Goal: Information Seeking & Learning: Understand process/instructions

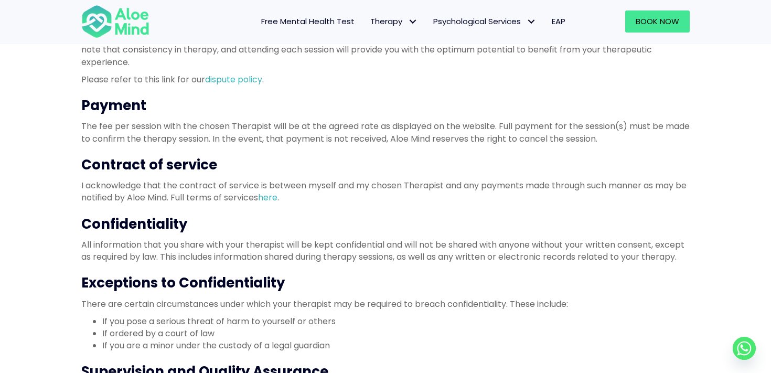
scroll to position [349, 0]
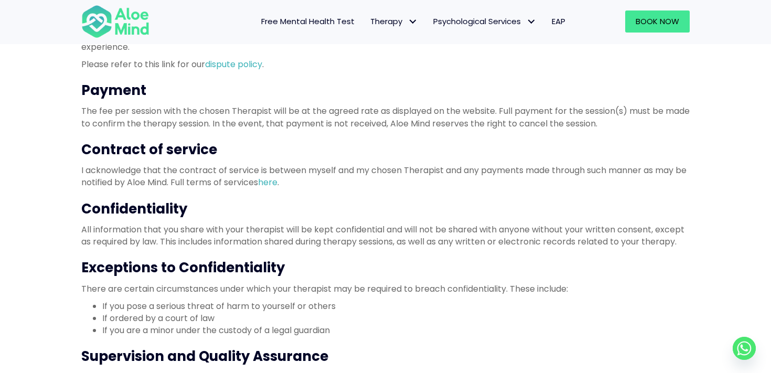
click at [337, 236] on p "All information that you share with your therapist will be kept confidential an…" at bounding box center [385, 235] width 608 height 24
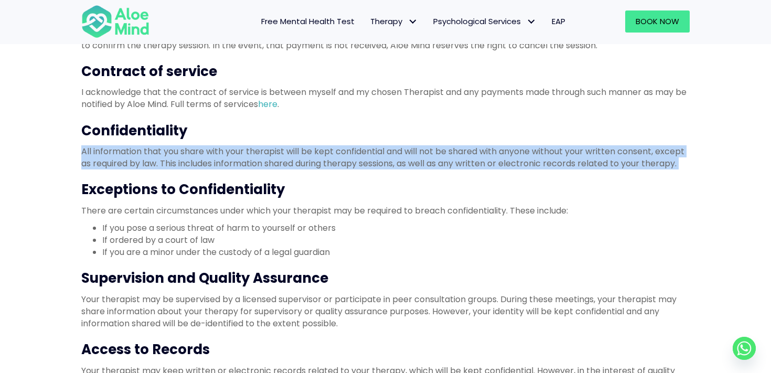
scroll to position [429, 0]
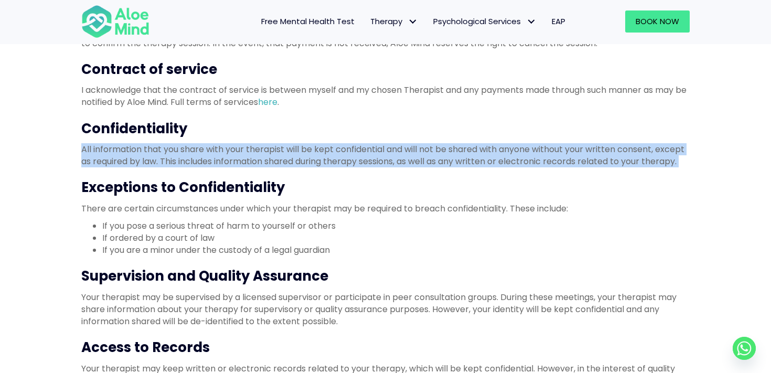
click at [272, 280] on h3 "Supervision and Quality Assurance" at bounding box center [385, 275] width 608 height 19
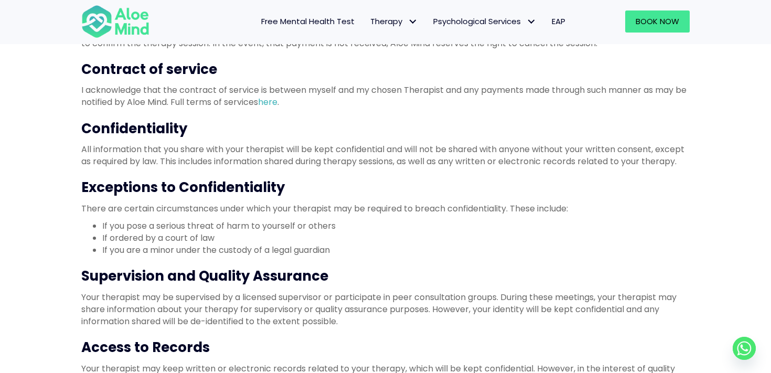
click at [272, 280] on h3 "Supervision and Quality Assurance" at bounding box center [385, 275] width 608 height 19
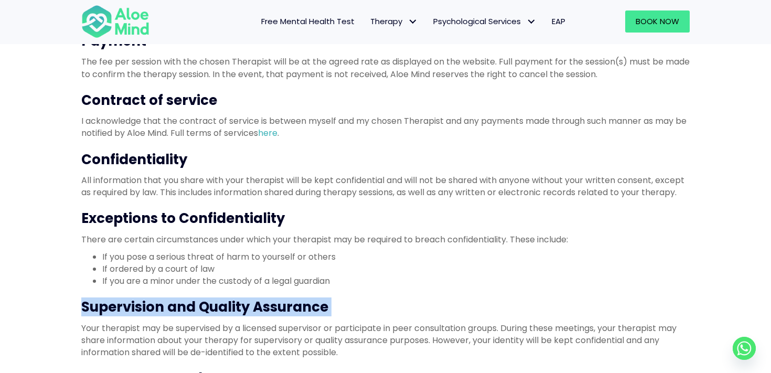
scroll to position [395, 0]
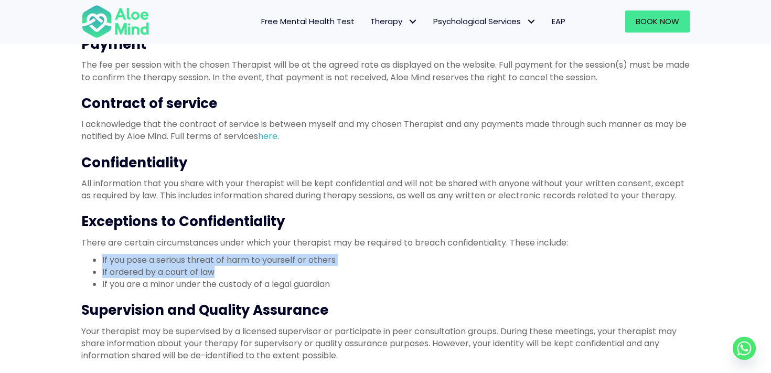
drag, startPoint x: 216, startPoint y: 272, endPoint x: 98, endPoint y: 258, distance: 118.7
click at [97, 259] on ul "If you pose a serious threat of harm to yourself or others If ordered by a cour…" at bounding box center [385, 272] width 608 height 37
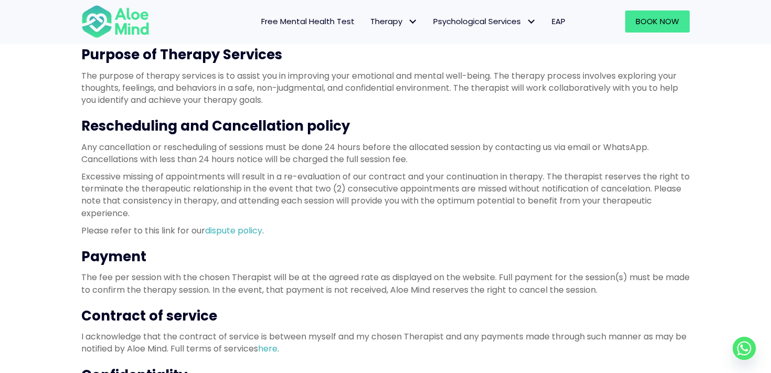
scroll to position [174, 0]
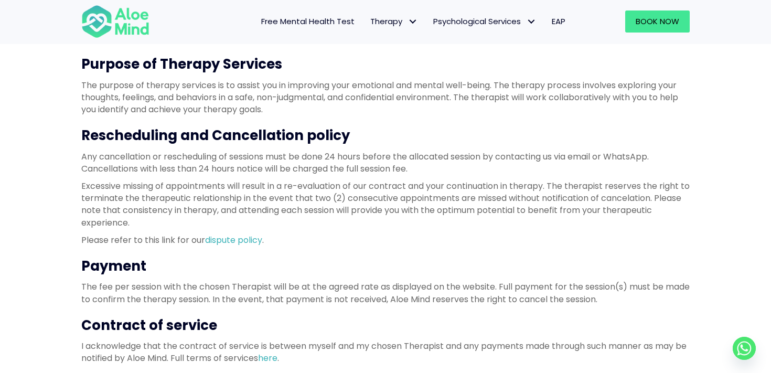
click at [145, 132] on h3 "Rescheduling and Cancellation policy" at bounding box center [385, 135] width 608 height 19
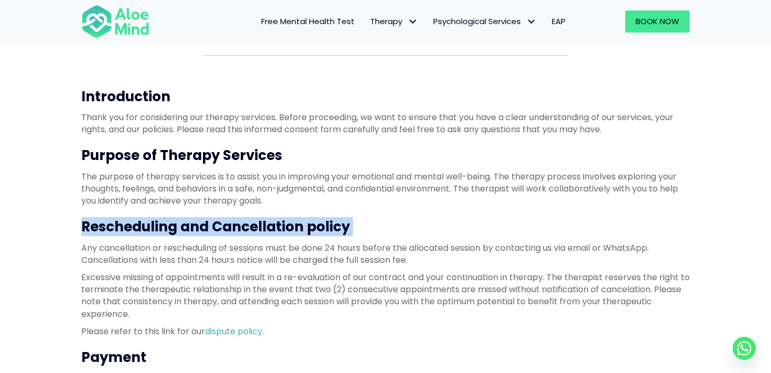
scroll to position [76, 0]
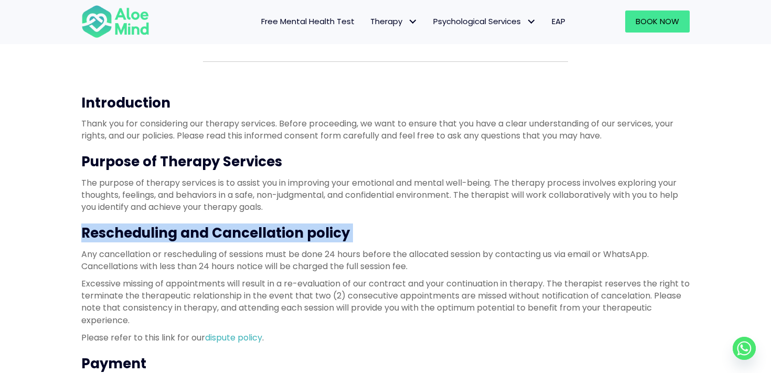
click at [138, 94] on h3 "Introduction" at bounding box center [385, 102] width 608 height 19
